Goal: Task Accomplishment & Management: Use online tool/utility

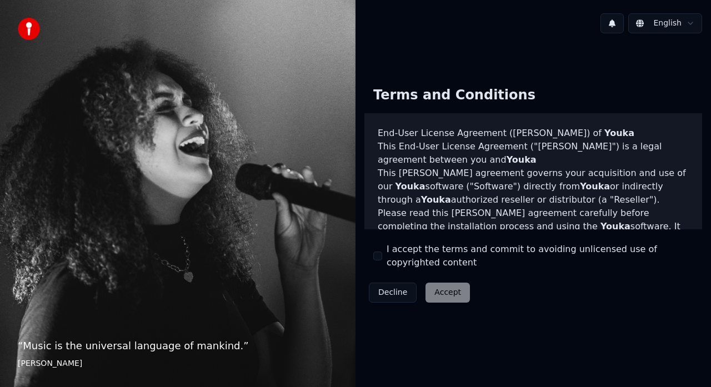
click at [379, 261] on button "I accept the terms and commit to avoiding unlicensed use of copyrighted content" at bounding box center [378, 256] width 9 height 9
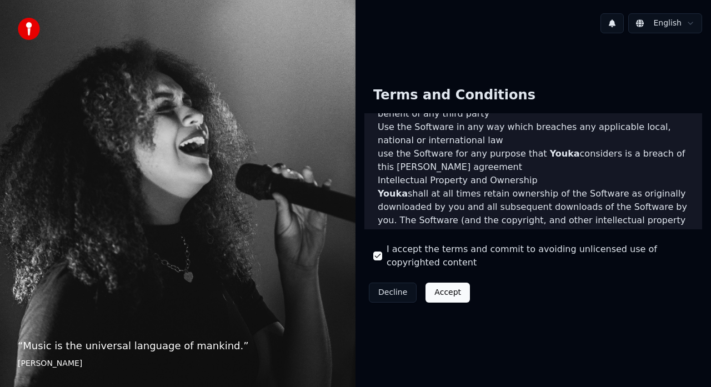
scroll to position [804, 0]
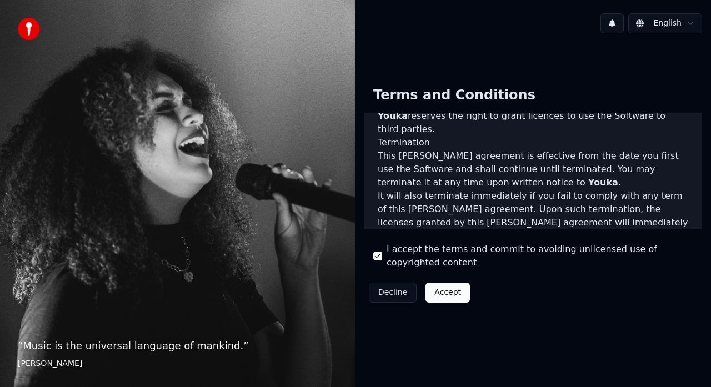
click at [655, 26] on html "“ Music is the universal language of mankind. ” [PERSON_NAME] English Terms and…" at bounding box center [355, 193] width 711 height 387
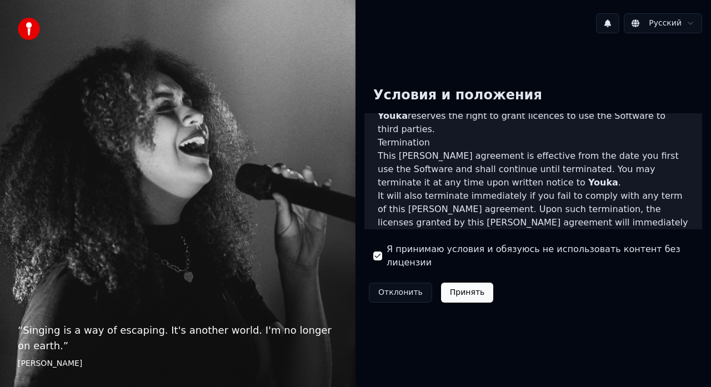
click at [462, 288] on button "Принять" at bounding box center [467, 293] width 53 height 20
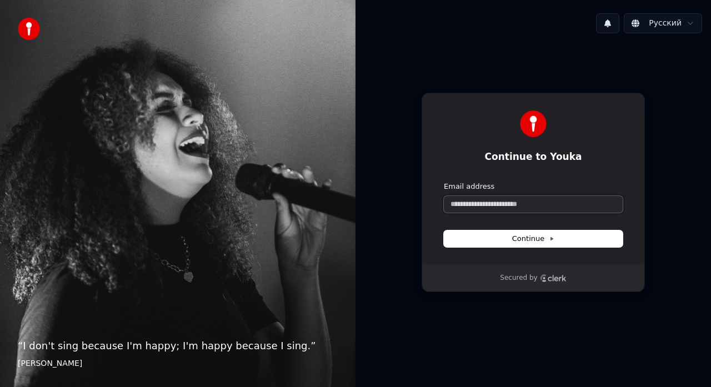
click at [560, 201] on input "Email address" at bounding box center [533, 204] width 179 height 17
click at [551, 240] on icon at bounding box center [552, 239] width 2 height 3
type input "**********"
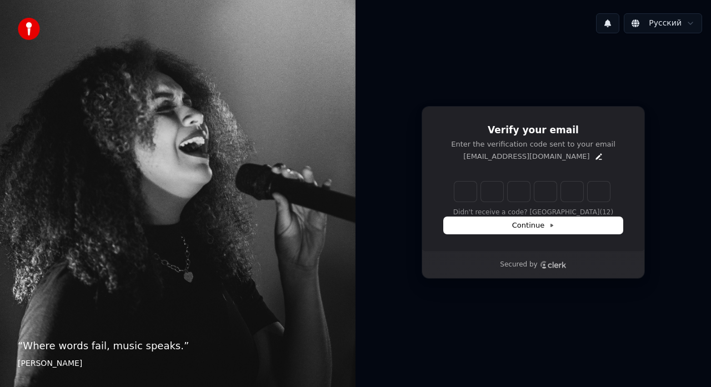
type input "******"
type input "*"
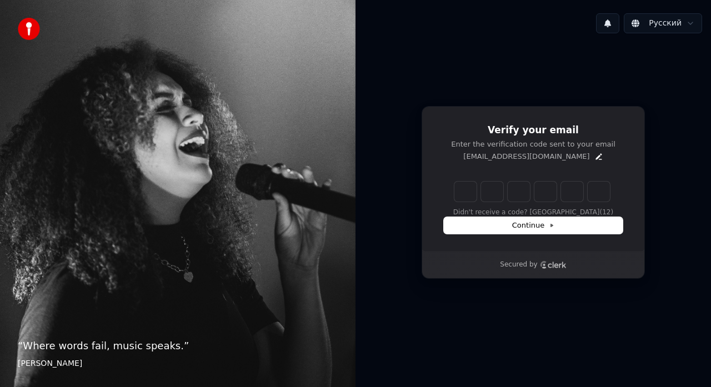
type input "*"
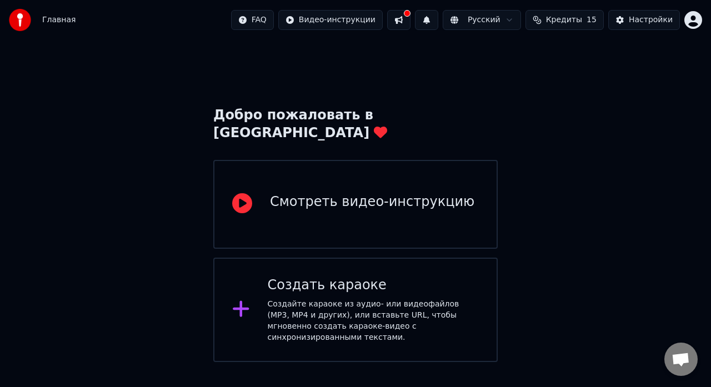
click at [322, 258] on div "Создать караоке Создайте караоке из аудио- или видеофайлов (MP3, MP4 и других),…" at bounding box center [355, 310] width 285 height 104
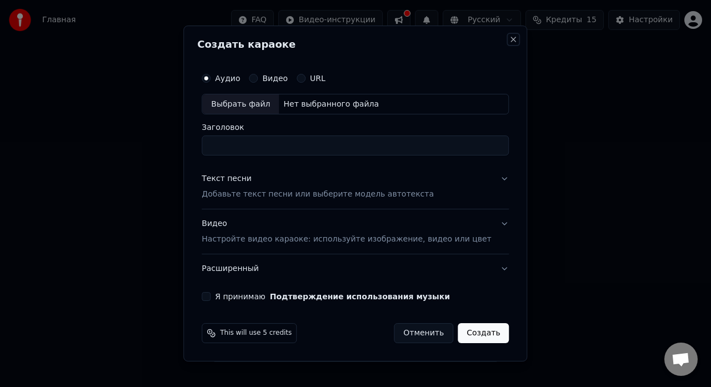
click at [510, 39] on button "Close" at bounding box center [514, 39] width 9 height 9
